Goal: Information Seeking & Learning: Find specific fact

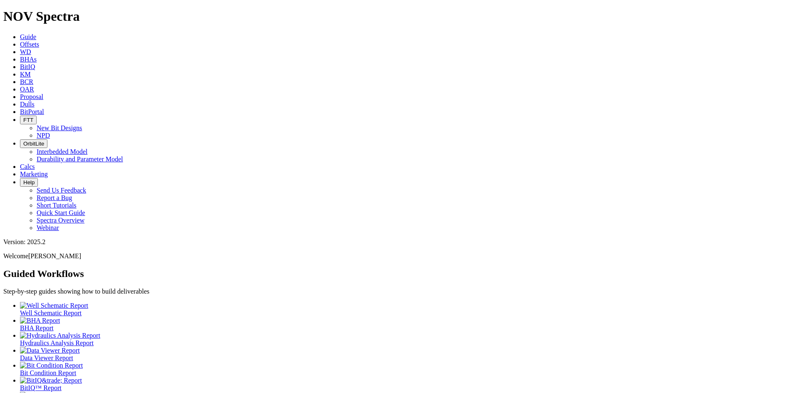
click at [35, 101] on span "Dulls" at bounding box center [27, 104] width 15 height 7
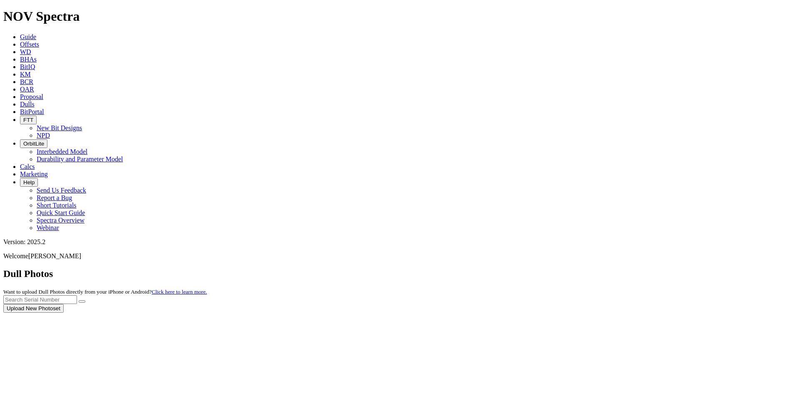
click at [179, 313] on div at bounding box center [399, 313] width 793 height 0
click at [20, 41] on icon at bounding box center [20, 44] width 0 height 7
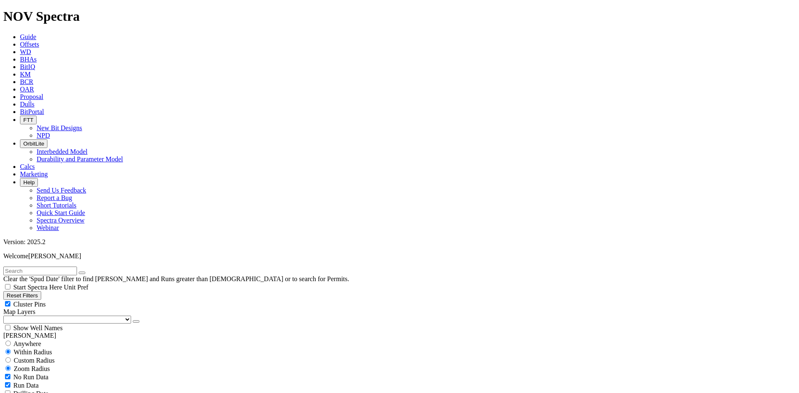
click at [31, 267] on input "text" at bounding box center [40, 271] width 74 height 9
type input "am1"
click at [41, 341] on span "Anywhere" at bounding box center [27, 344] width 28 height 7
radio input "true"
radio input "false"
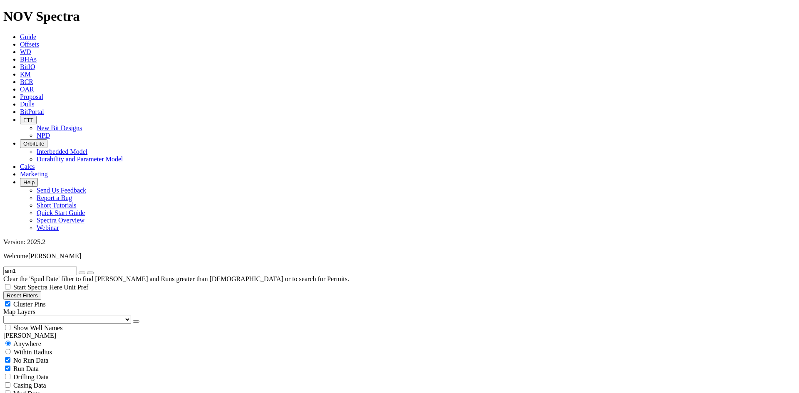
scroll to position [375, 0]
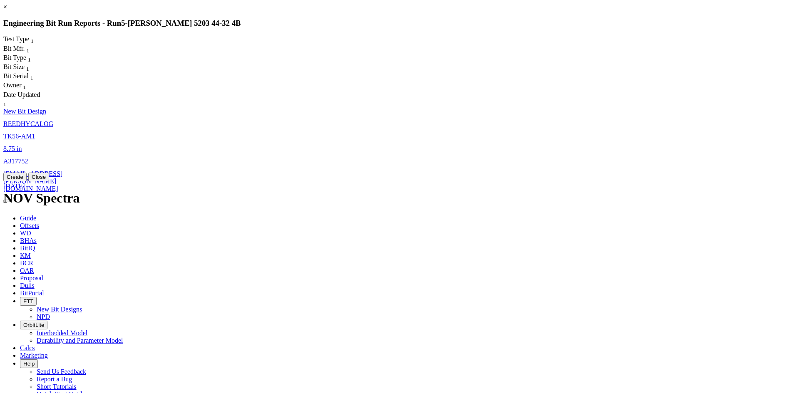
click at [35, 133] on span "TK56-AM1" at bounding box center [19, 136] width 32 height 7
select select "New Bit Design"
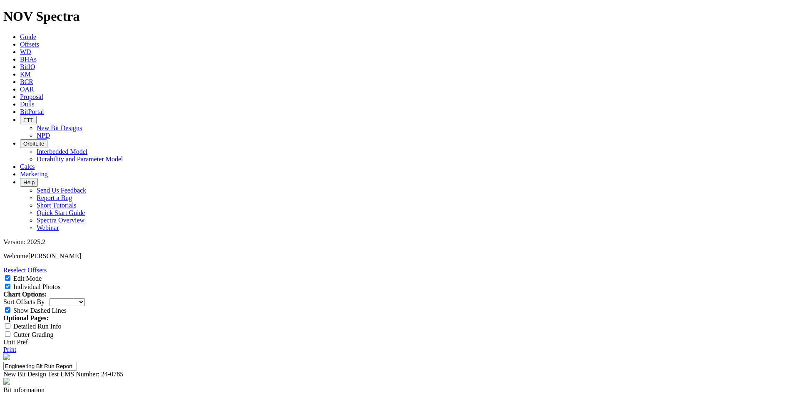
click at [16, 346] on link "Print" at bounding box center [9, 349] width 13 height 7
